Goal: Find specific page/section: Find specific page/section

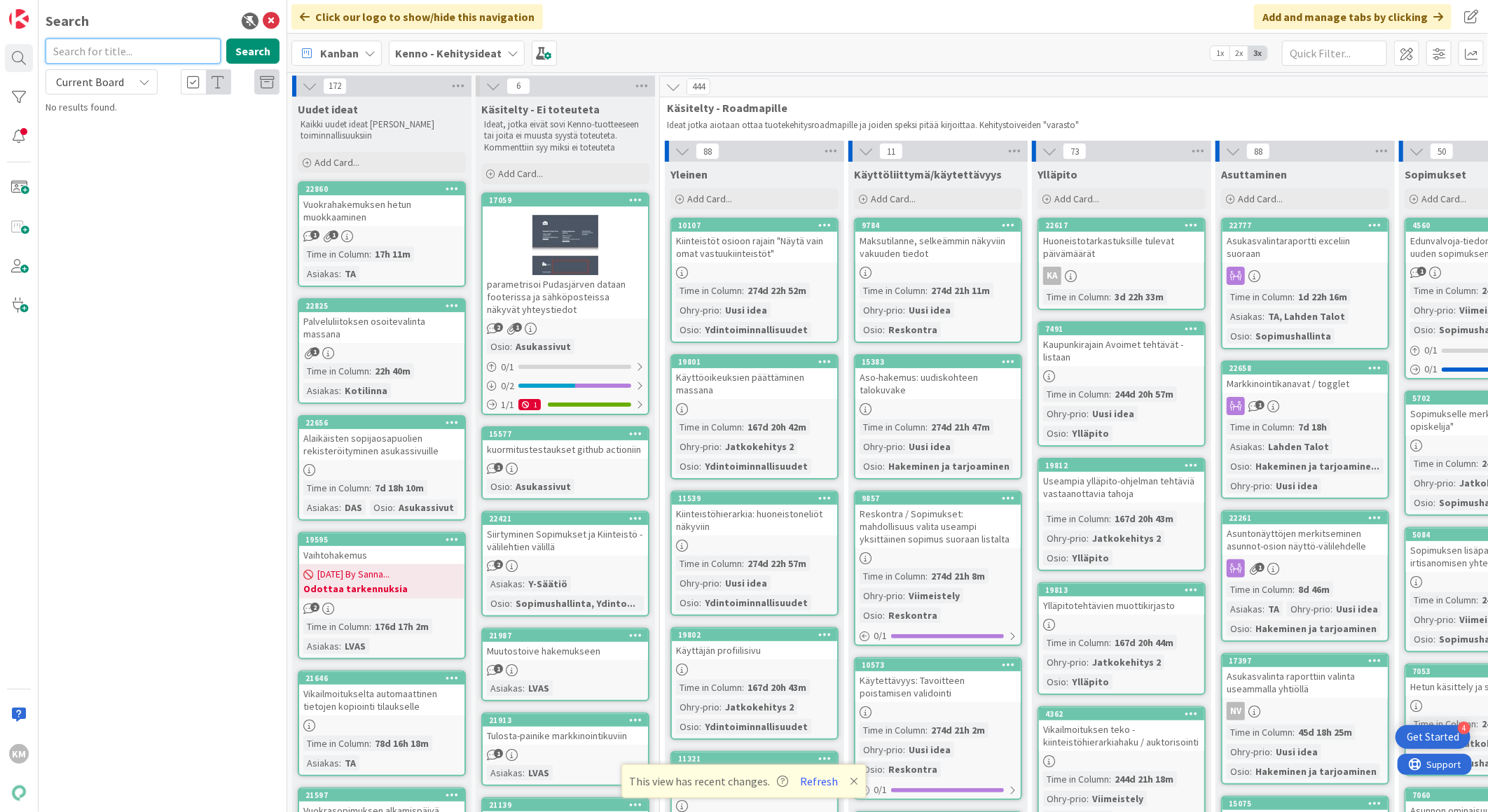
paste input "22576"
type input "22576"
click at [259, 40] on button "Search" at bounding box center [253, 51] width 53 height 25
click at [146, 88] on div "Current Board" at bounding box center [102, 82] width 112 height 25
click at [123, 148] on span "All Boards" at bounding box center [126, 140] width 146 height 21
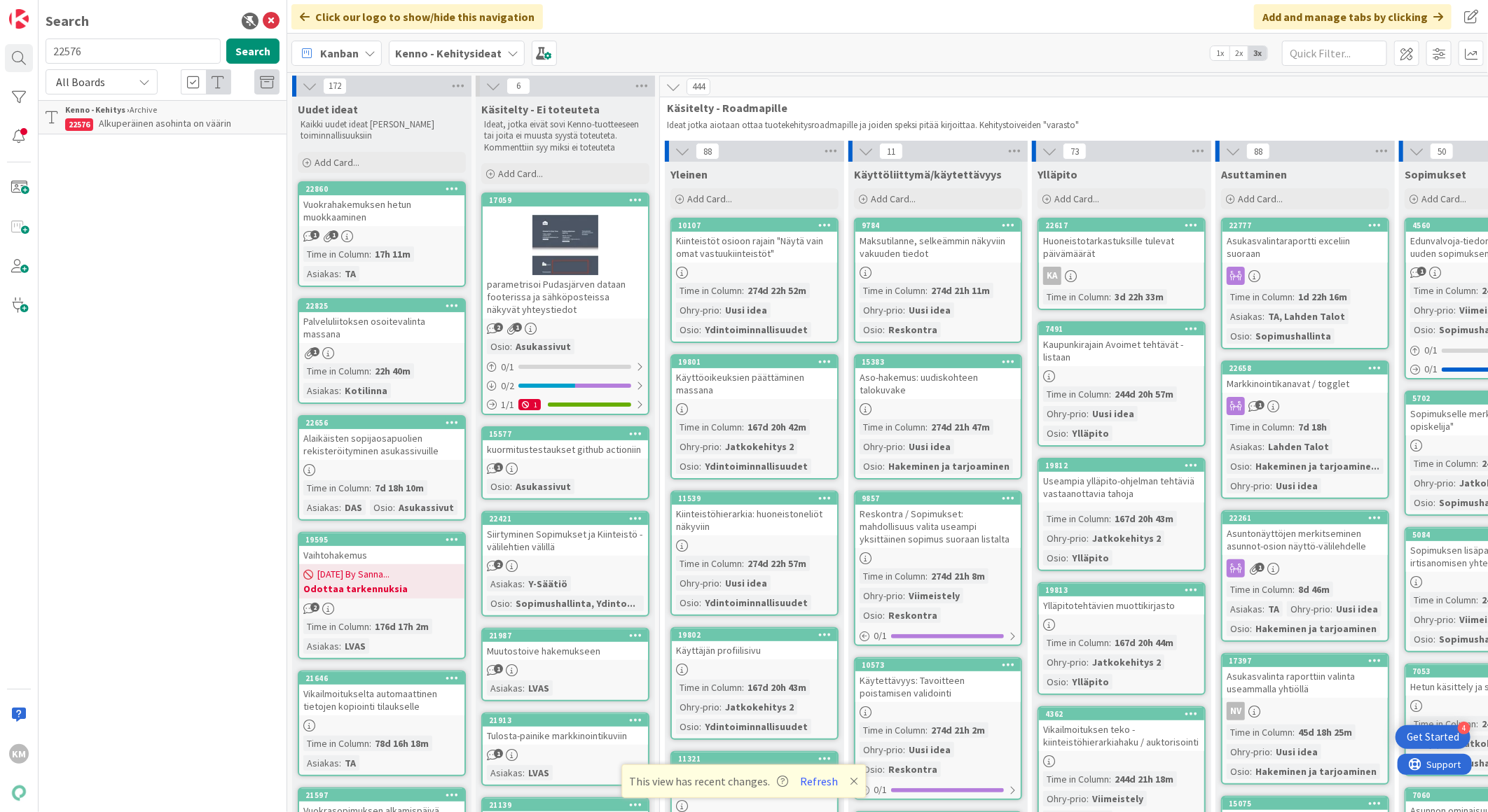
click at [143, 108] on div "Kenno - Kehitys › Archive" at bounding box center [171, 109] width 214 height 12
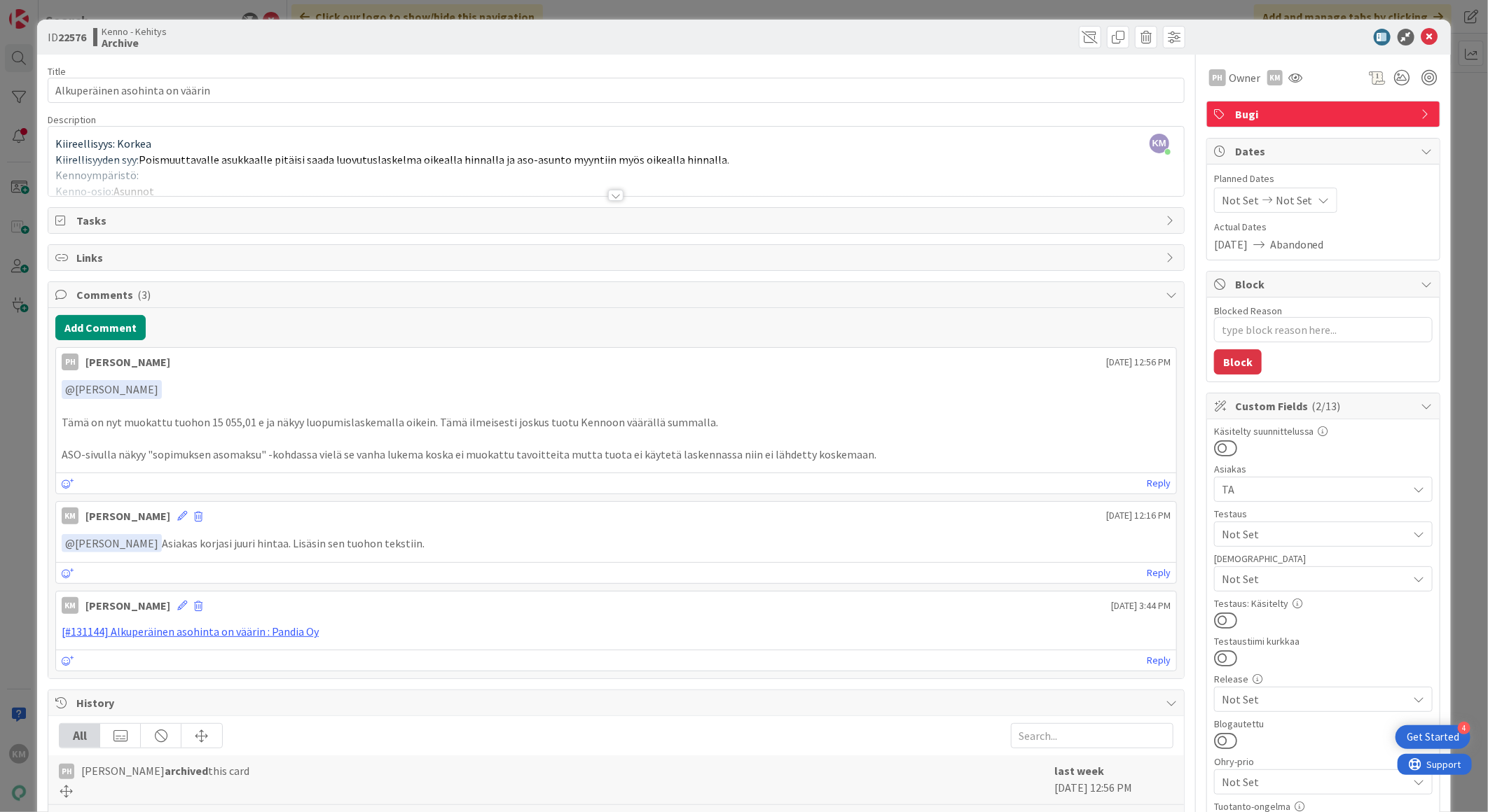
type textarea "x"
click at [1422, 36] on icon at bounding box center [1430, 37] width 17 height 17
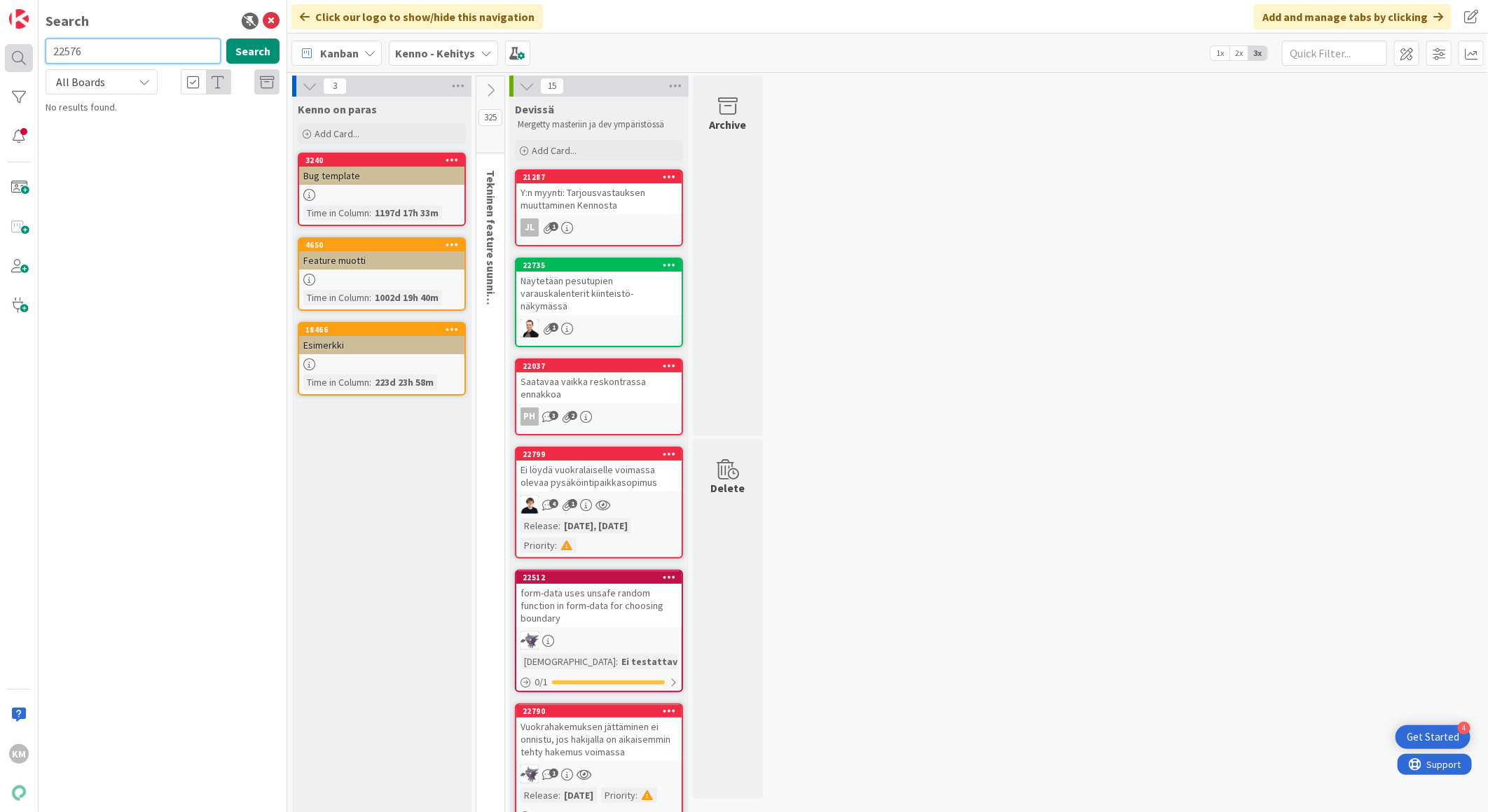
drag, startPoint x: 89, startPoint y: 52, endPoint x: 29, endPoint y: 51, distance: 60.0
click at [16, 51] on div "KM Search 22576 Search All Boards Current Board All Boards No results found." at bounding box center [143, 406] width 287 height 812
paste input "1781"
type input "21781"
click at [257, 43] on button "Search" at bounding box center [253, 51] width 53 height 25
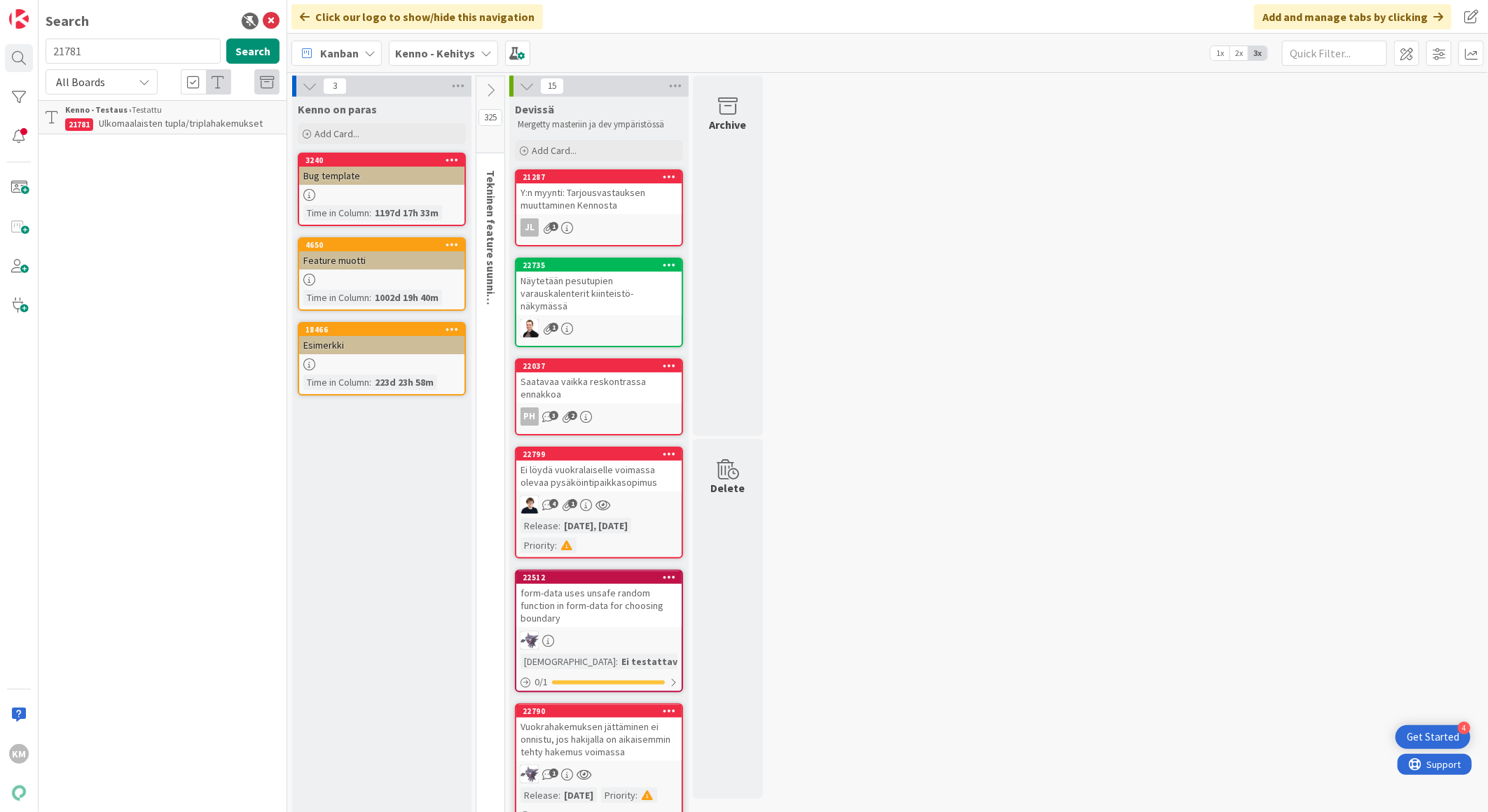
click at [203, 118] on span "Ulkomaalaisten tupla/triplahakemukset" at bounding box center [180, 123] width 164 height 12
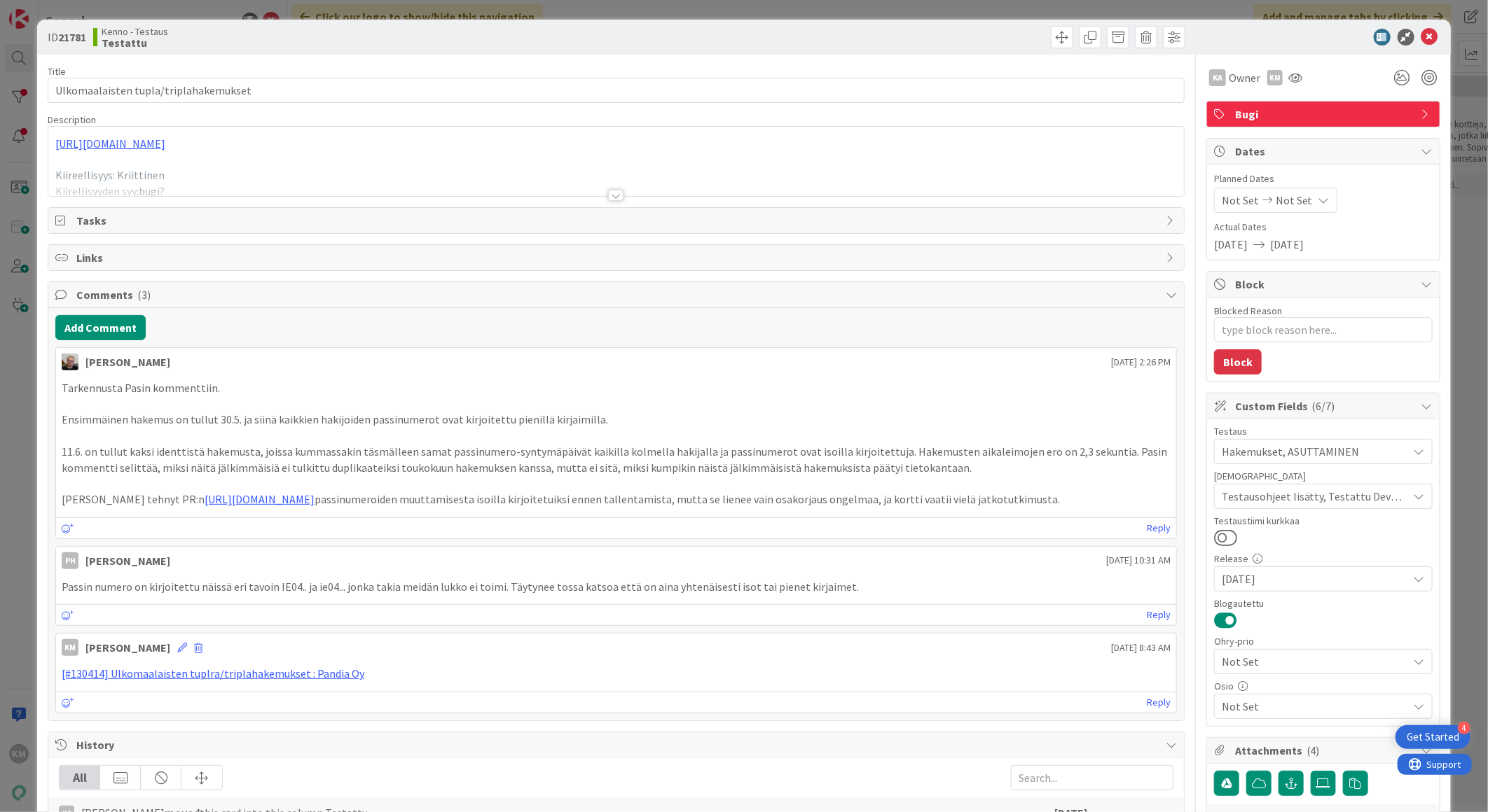
type textarea "x"
click at [1422, 29] on icon at bounding box center [1430, 37] width 17 height 17
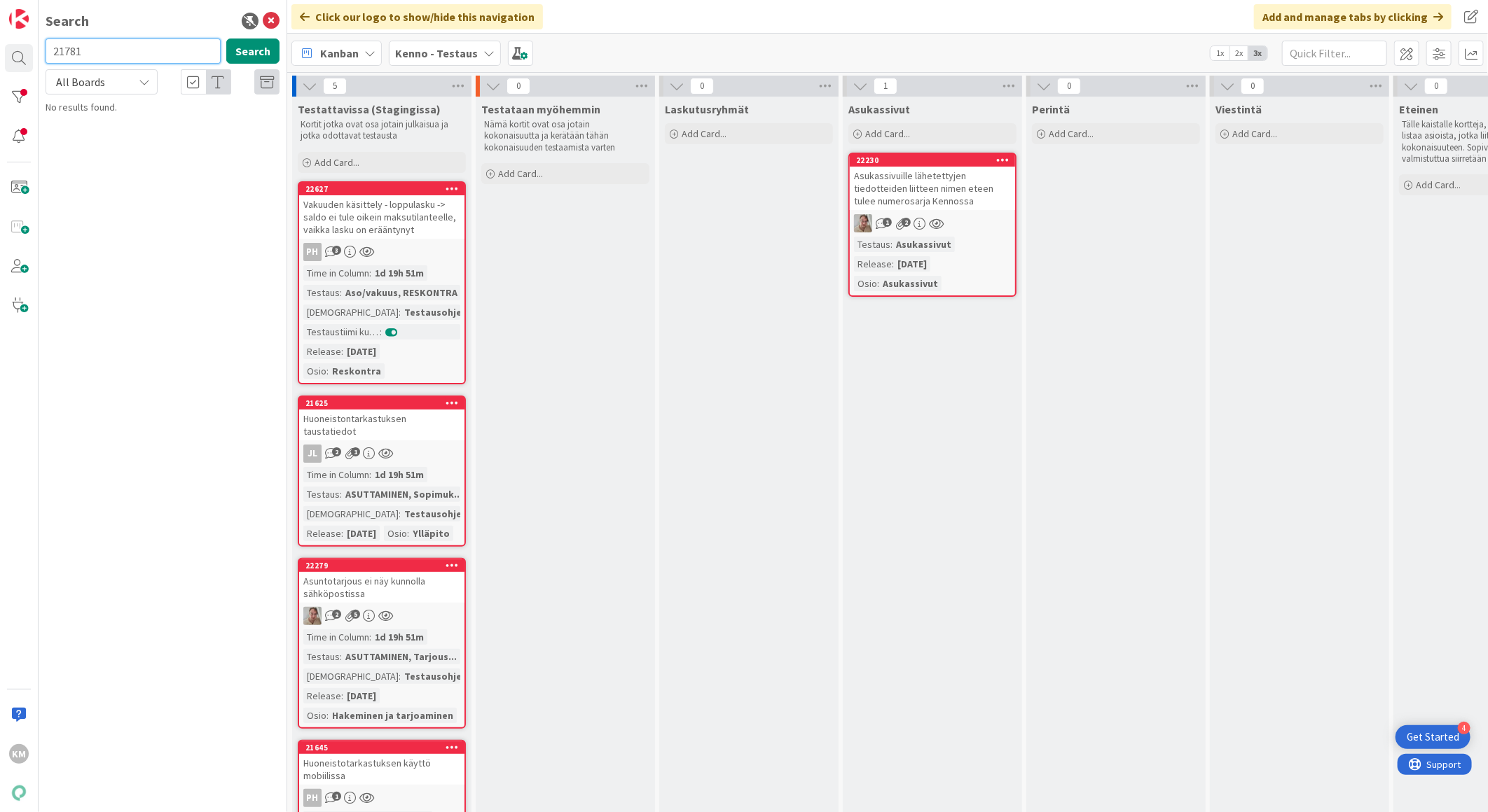
drag, startPoint x: 139, startPoint y: 48, endPoint x: -3, endPoint y: 43, distance: 142.1
click at [0, 43] on html "4 Get Started KM Search 21781 Search All Boards Current Board All Boards No res…" at bounding box center [744, 406] width 1488 height 812
paste input "915"
type input "21915"
